Goal: Information Seeking & Learning: Learn about a topic

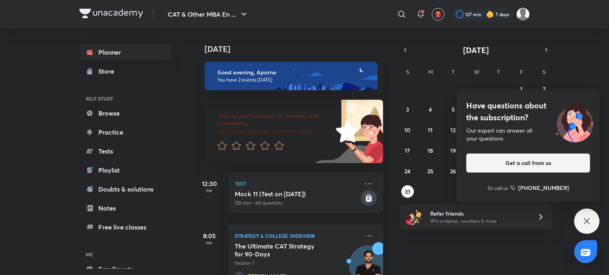
click at [586, 226] on icon at bounding box center [587, 222] width 10 height 10
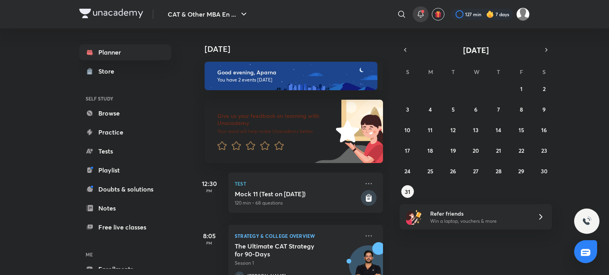
click at [417, 12] on icon at bounding box center [421, 15] width 10 height 10
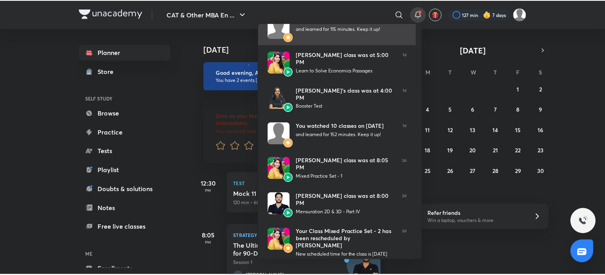
scroll to position [136, 0]
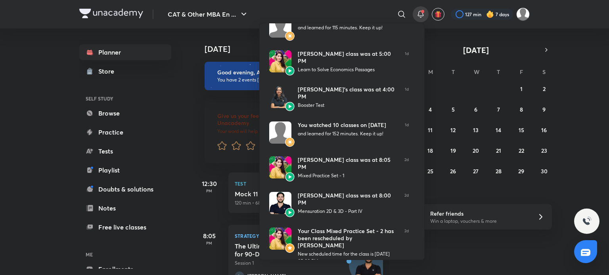
click at [42, 165] on div at bounding box center [304, 137] width 609 height 275
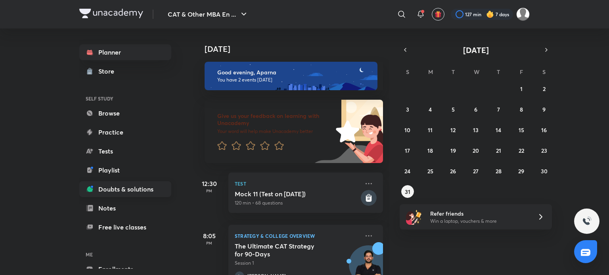
click at [111, 197] on link "Doubts & solutions" at bounding box center [125, 189] width 92 height 16
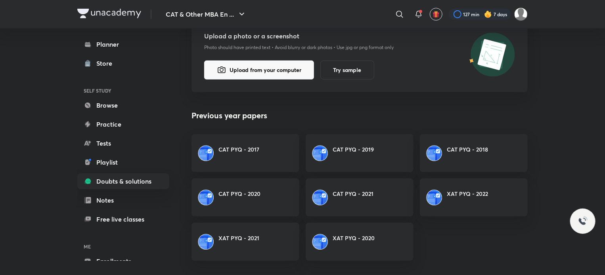
scroll to position [136, 0]
click at [212, 150] on img at bounding box center [206, 154] width 16 height 16
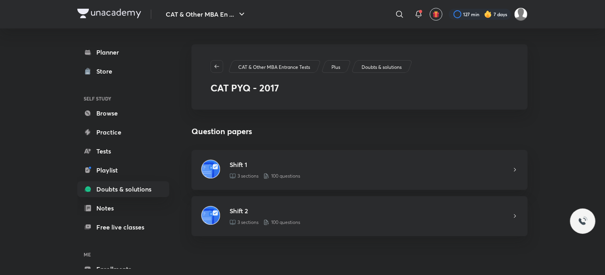
click at [212, 160] on img at bounding box center [210, 169] width 19 height 19
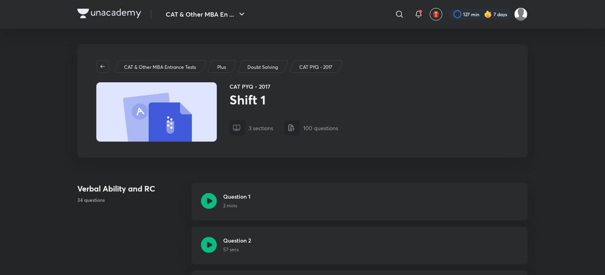
click at [206, 200] on icon at bounding box center [209, 201] width 16 height 16
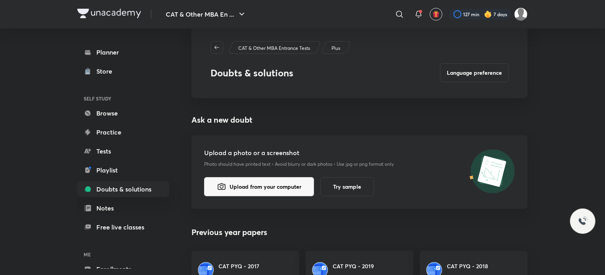
scroll to position [19, 0]
click at [140, 168] on link "Playlist" at bounding box center [123, 170] width 92 height 16
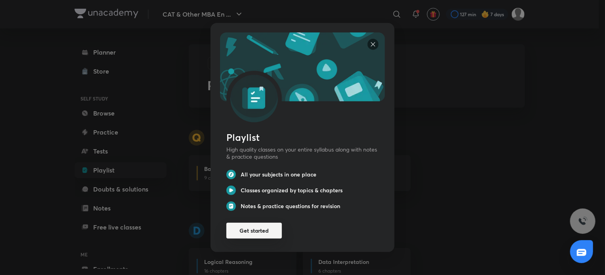
click at [251, 229] on button "Get started" at bounding box center [253, 231] width 55 height 16
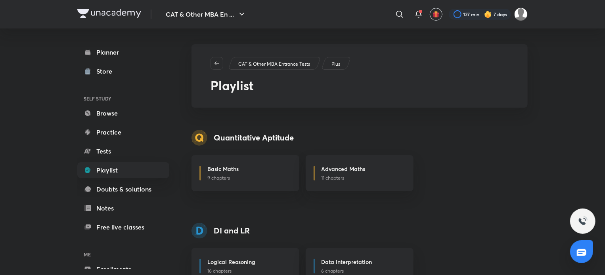
click at [124, 43] on div "Planner Store SELF STUDY Browse Practice Tests Playlist Doubts & solutions Note…" at bounding box center [131, 149] width 108 height 241
click at [123, 53] on link "Planner" at bounding box center [123, 52] width 92 height 16
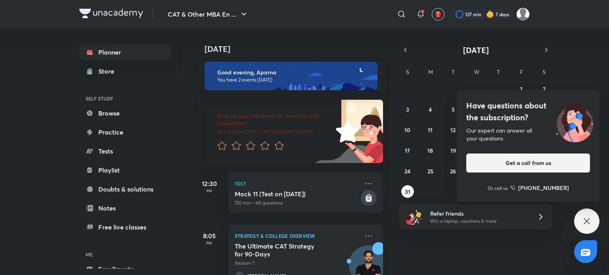
click at [590, 218] on icon at bounding box center [587, 222] width 10 height 10
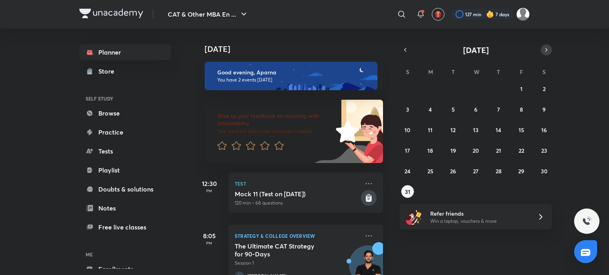
click at [546, 50] on icon "button" at bounding box center [546, 49] width 2 height 3
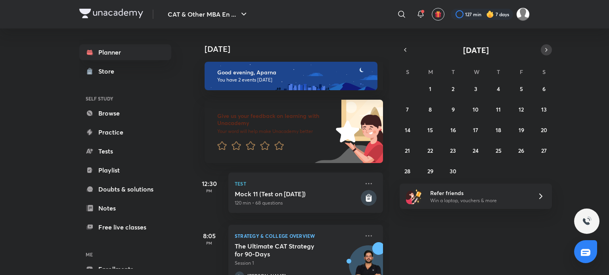
click at [546, 50] on icon "button" at bounding box center [546, 49] width 2 height 3
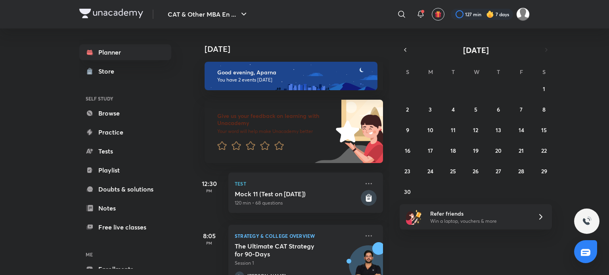
click at [414, 50] on div "[DATE]" at bounding box center [475, 49] width 152 height 11
click at [406, 50] on icon "button" at bounding box center [405, 49] width 6 height 7
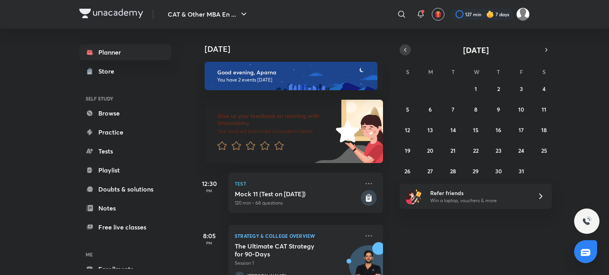
click at [406, 50] on icon "button" at bounding box center [405, 49] width 6 height 7
click at [405, 52] on icon "button" at bounding box center [405, 49] width 6 height 7
click at [408, 50] on icon "button" at bounding box center [405, 49] width 6 height 7
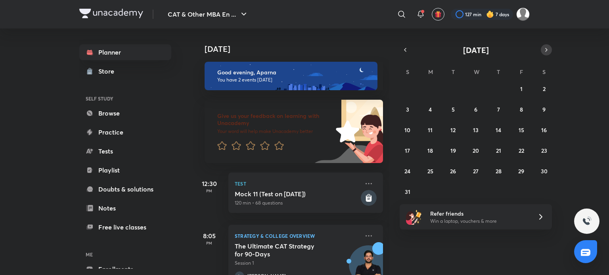
click at [545, 50] on icon "button" at bounding box center [546, 49] width 6 height 7
